Goal: Find specific page/section: Find specific page/section

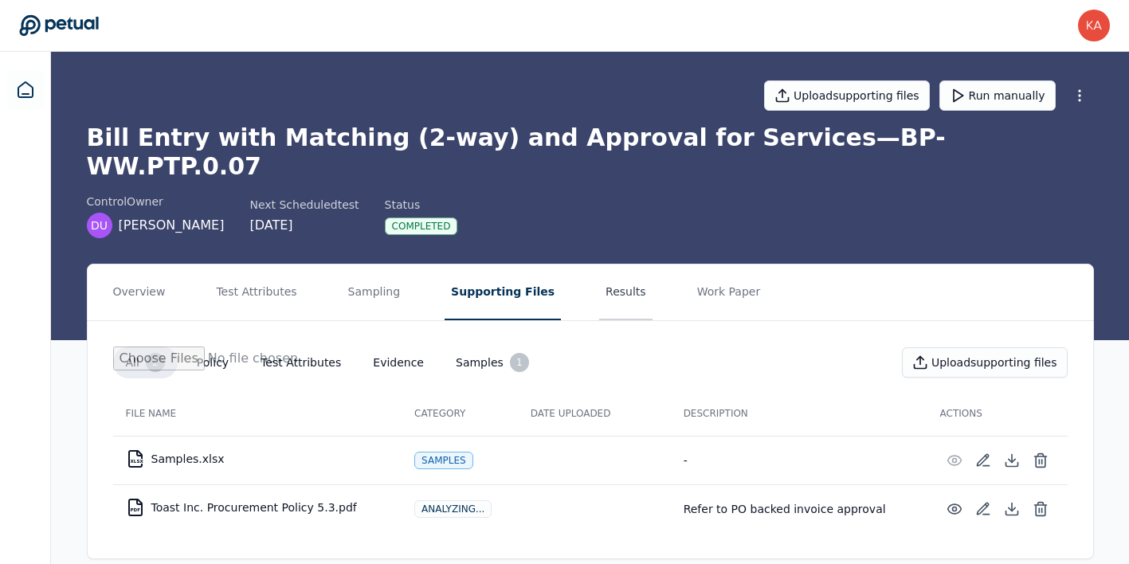
click at [599, 268] on button "Results" at bounding box center [625, 292] width 53 height 56
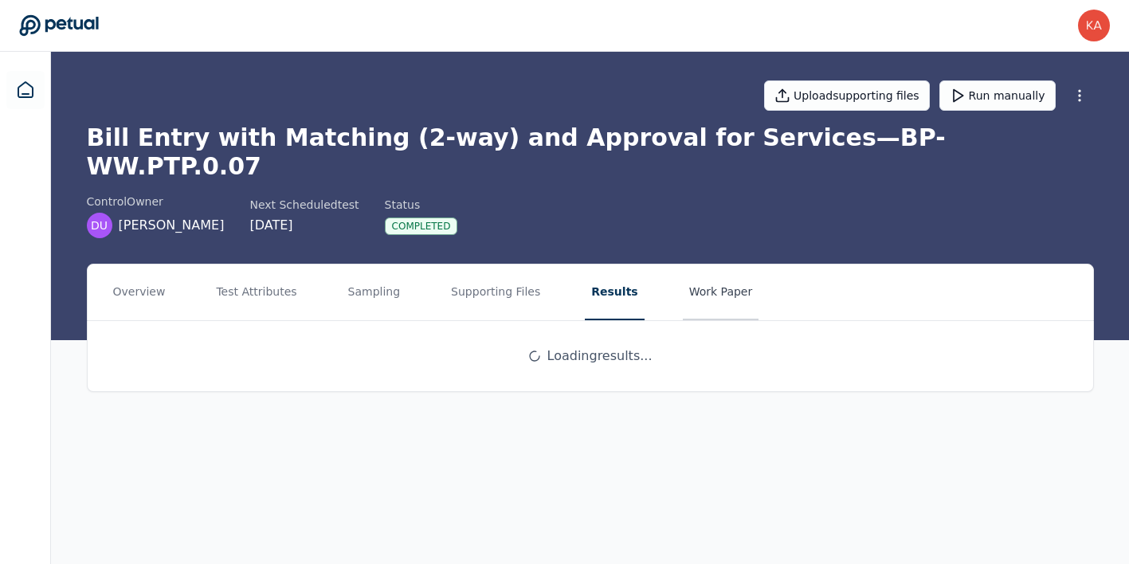
click at [692, 276] on button "Work Paper" at bounding box center [721, 292] width 76 height 56
click at [570, 284] on nav "Overview Test Attributes Sampling Supporting Files Results Work Paper" at bounding box center [590, 292] width 1005 height 56
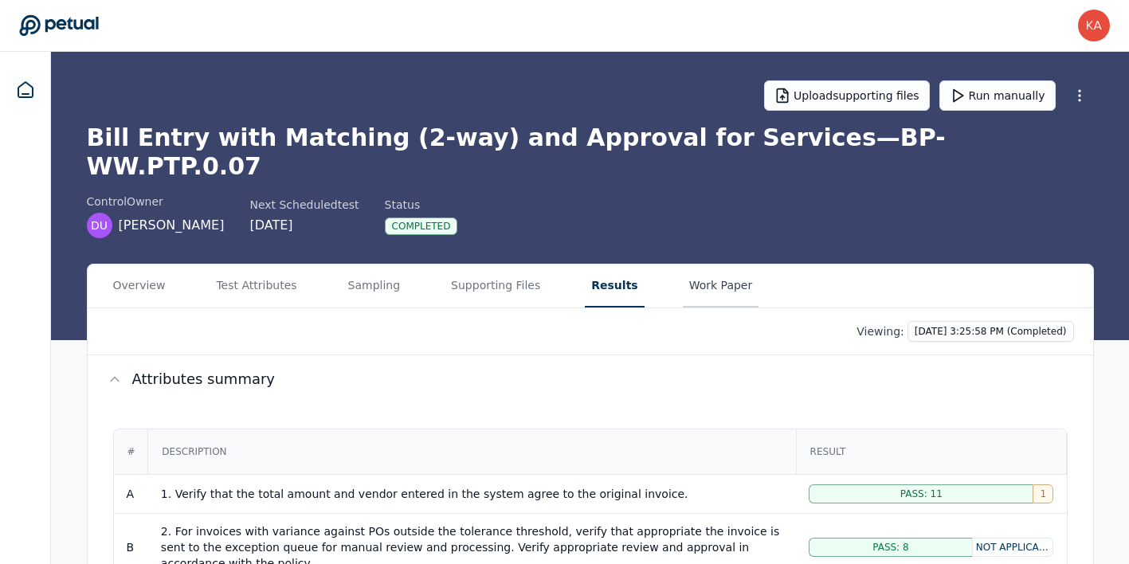
click at [695, 264] on button "Work Paper" at bounding box center [721, 285] width 76 height 43
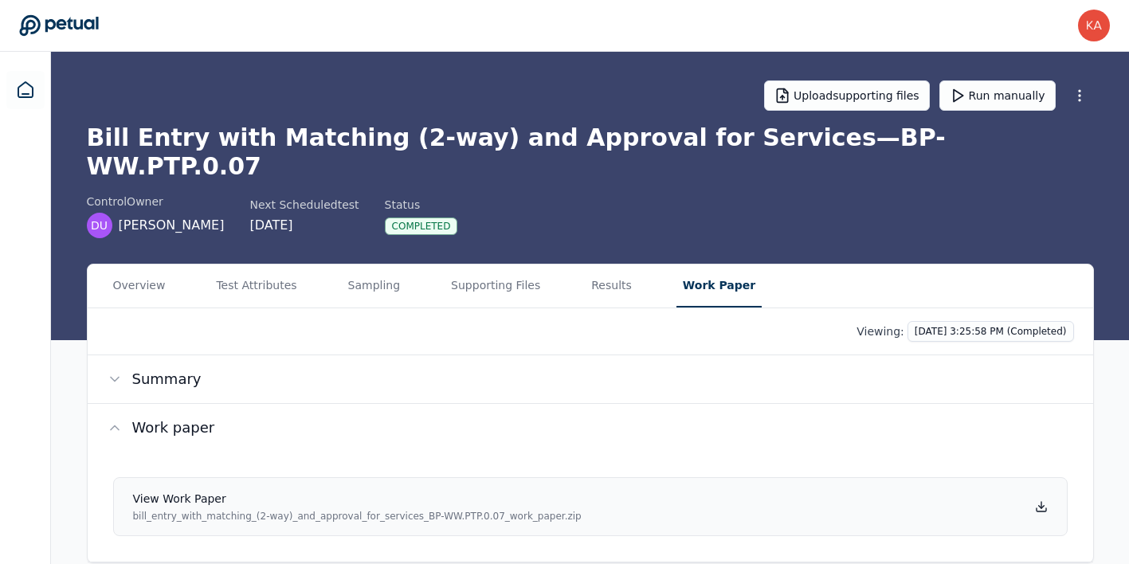
click at [1043, 500] on icon at bounding box center [1041, 506] width 13 height 13
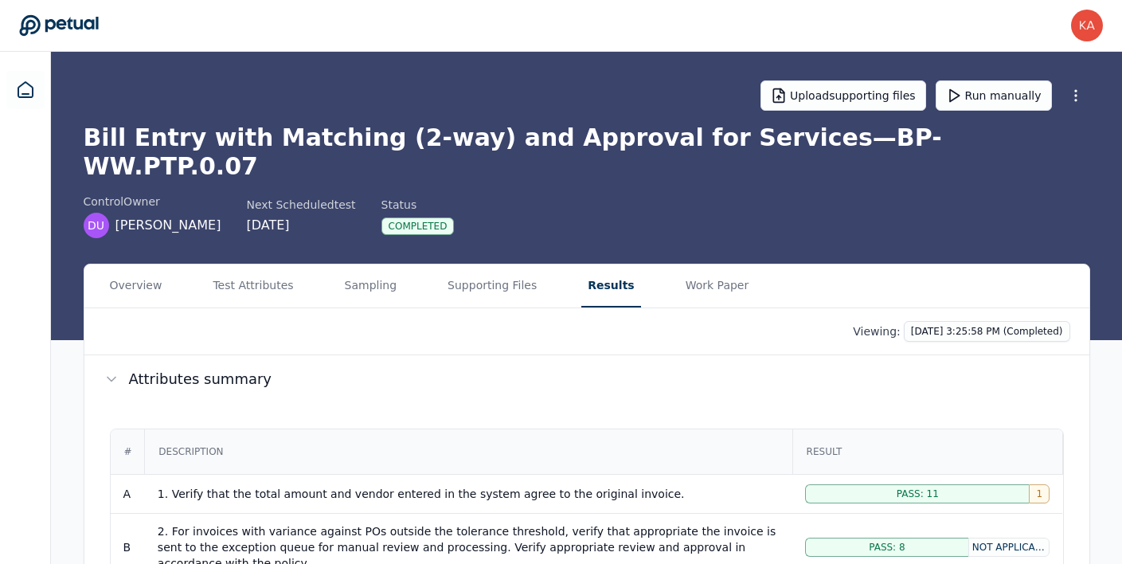
click at [596, 264] on button "Results" at bounding box center [610, 285] width 59 height 43
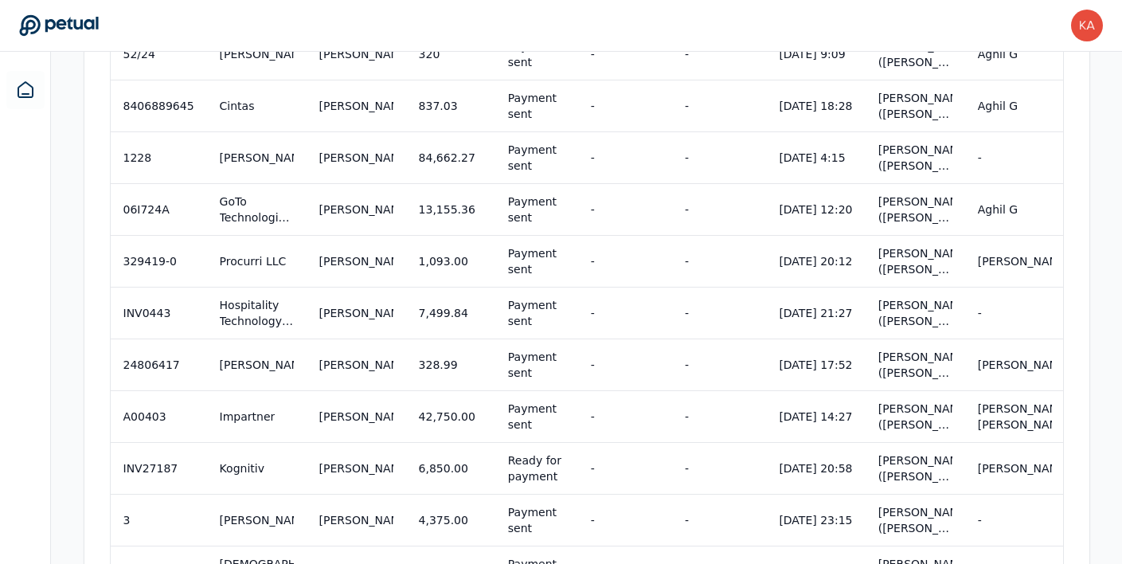
scroll to position [833, 0]
